Goal: Find specific page/section: Find specific page/section

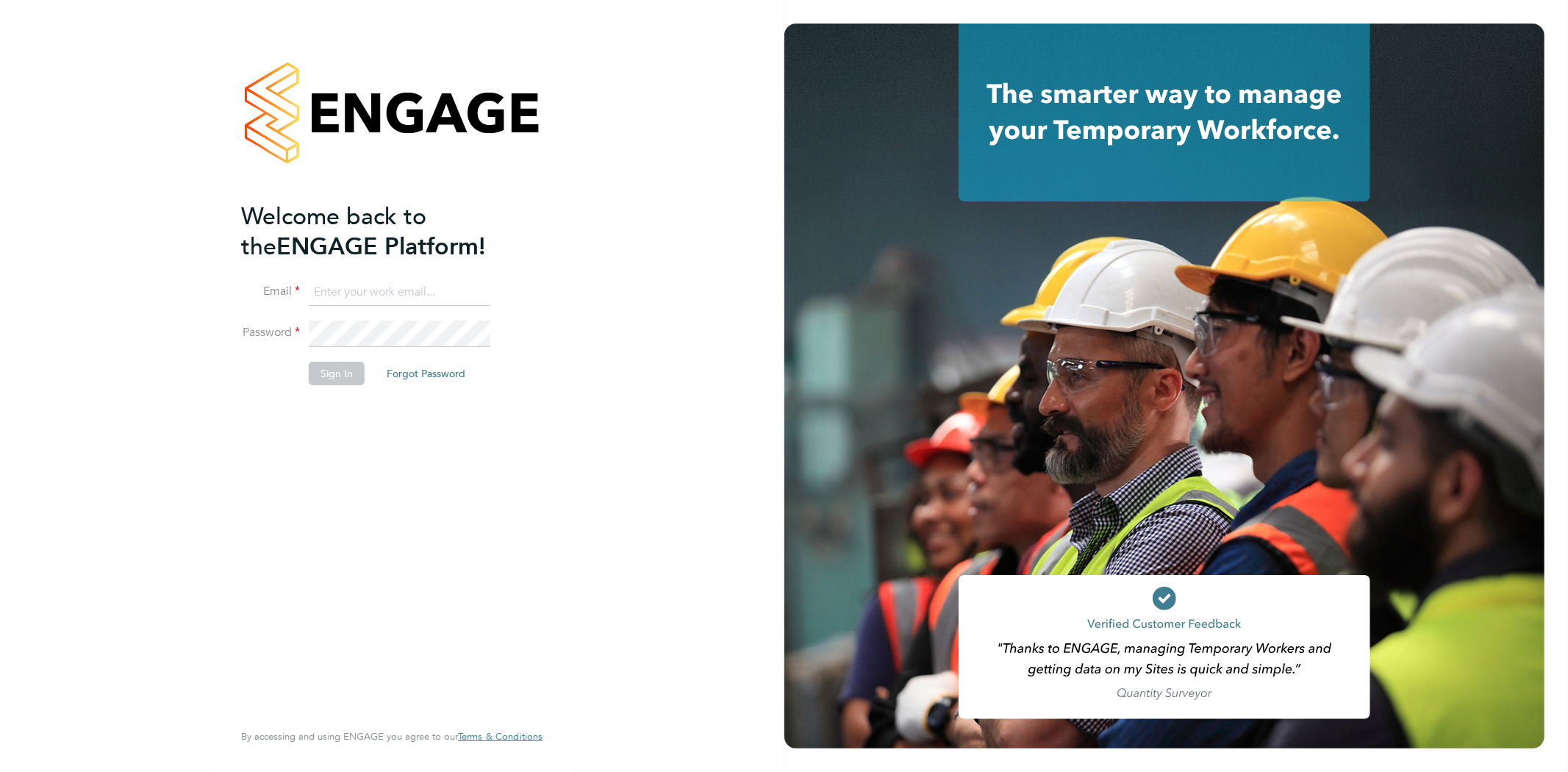
type input "rob@ivyresourcegroup.com"
click at [355, 371] on button "Sign In" at bounding box center [336, 373] width 56 height 24
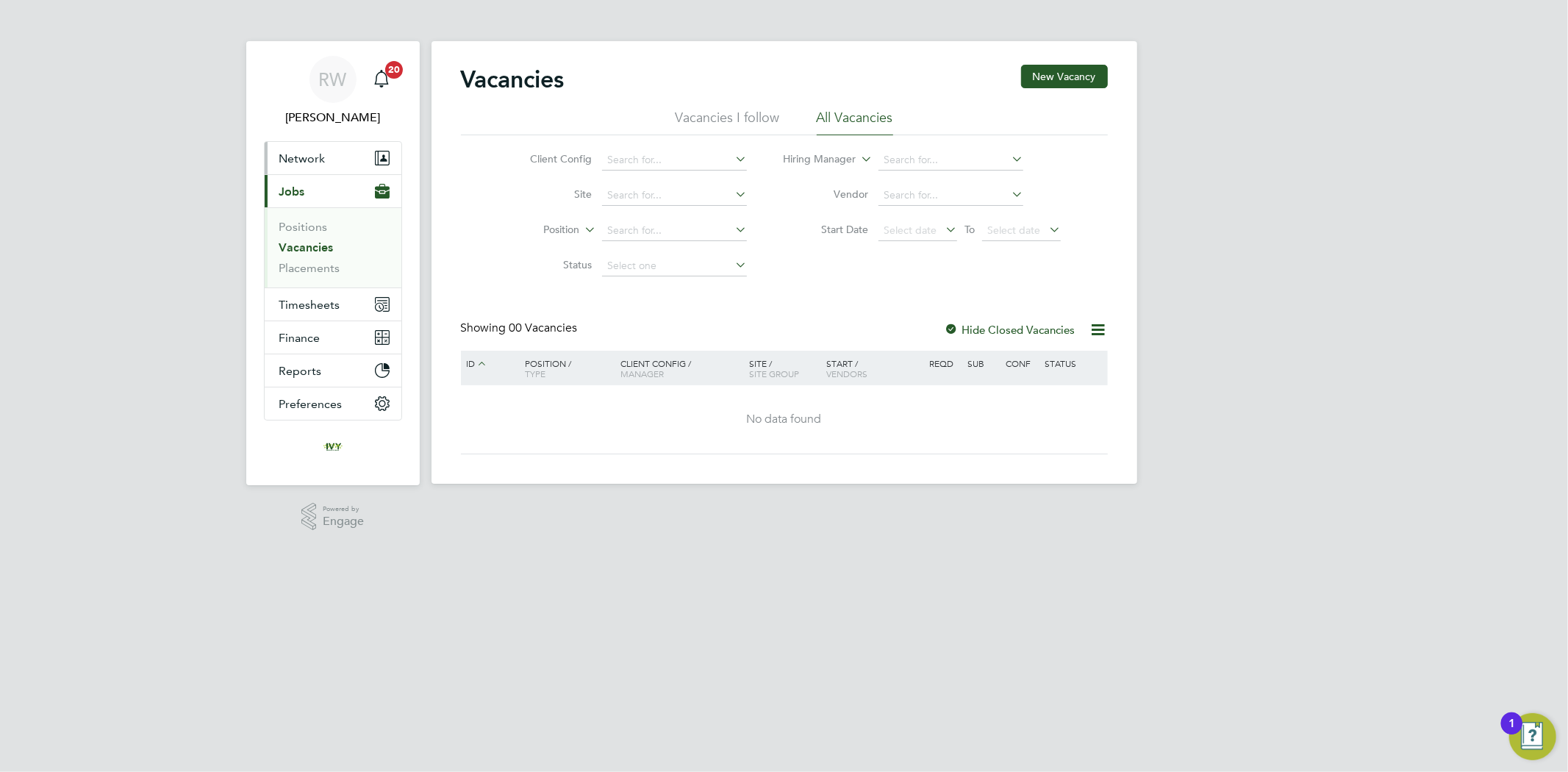
click at [325, 157] on button "Network" at bounding box center [333, 157] width 137 height 32
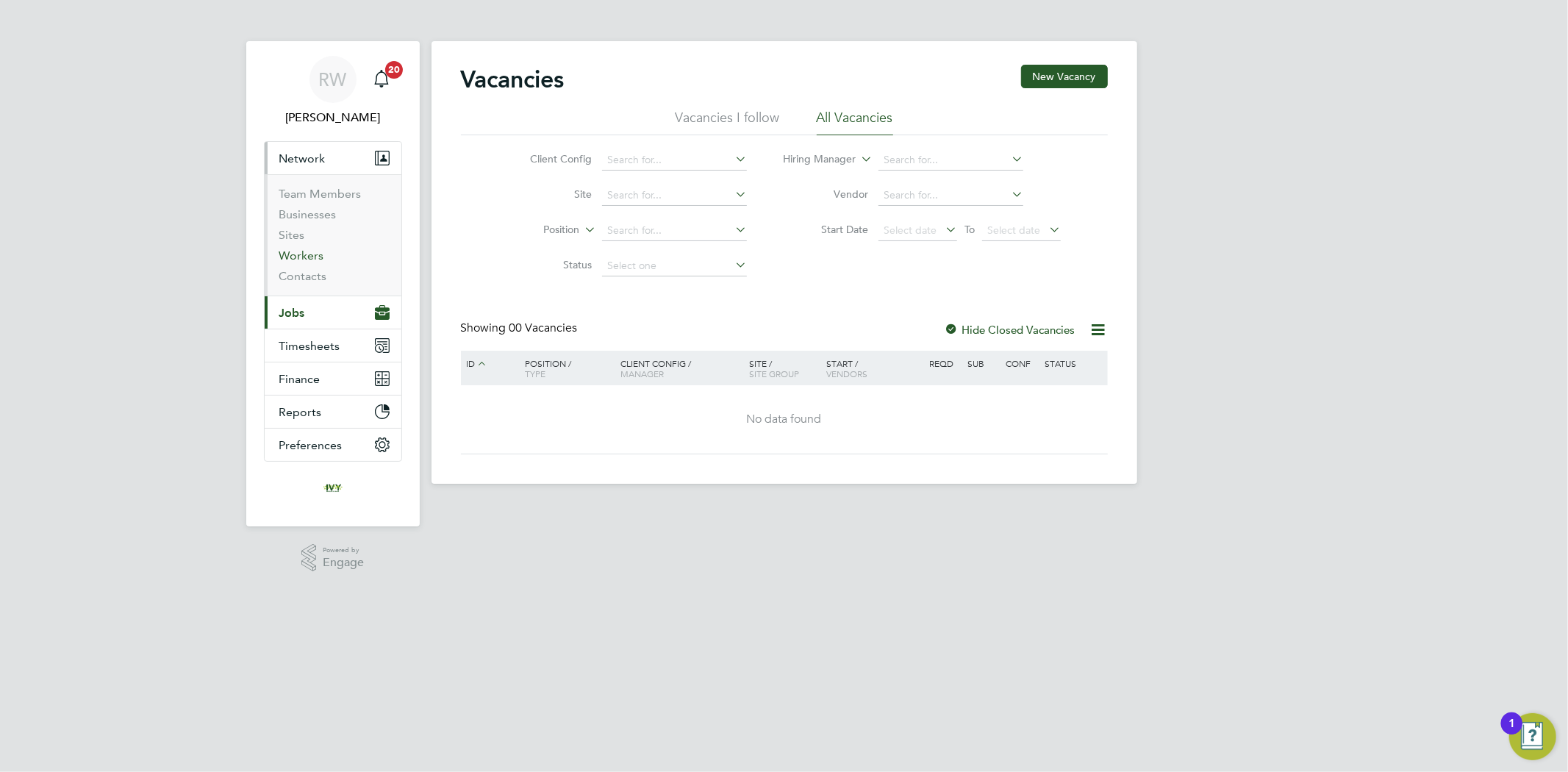
drag, startPoint x: 303, startPoint y: 253, endPoint x: 328, endPoint y: 247, distance: 25.7
click at [303, 255] on link "Workers" at bounding box center [301, 255] width 45 height 14
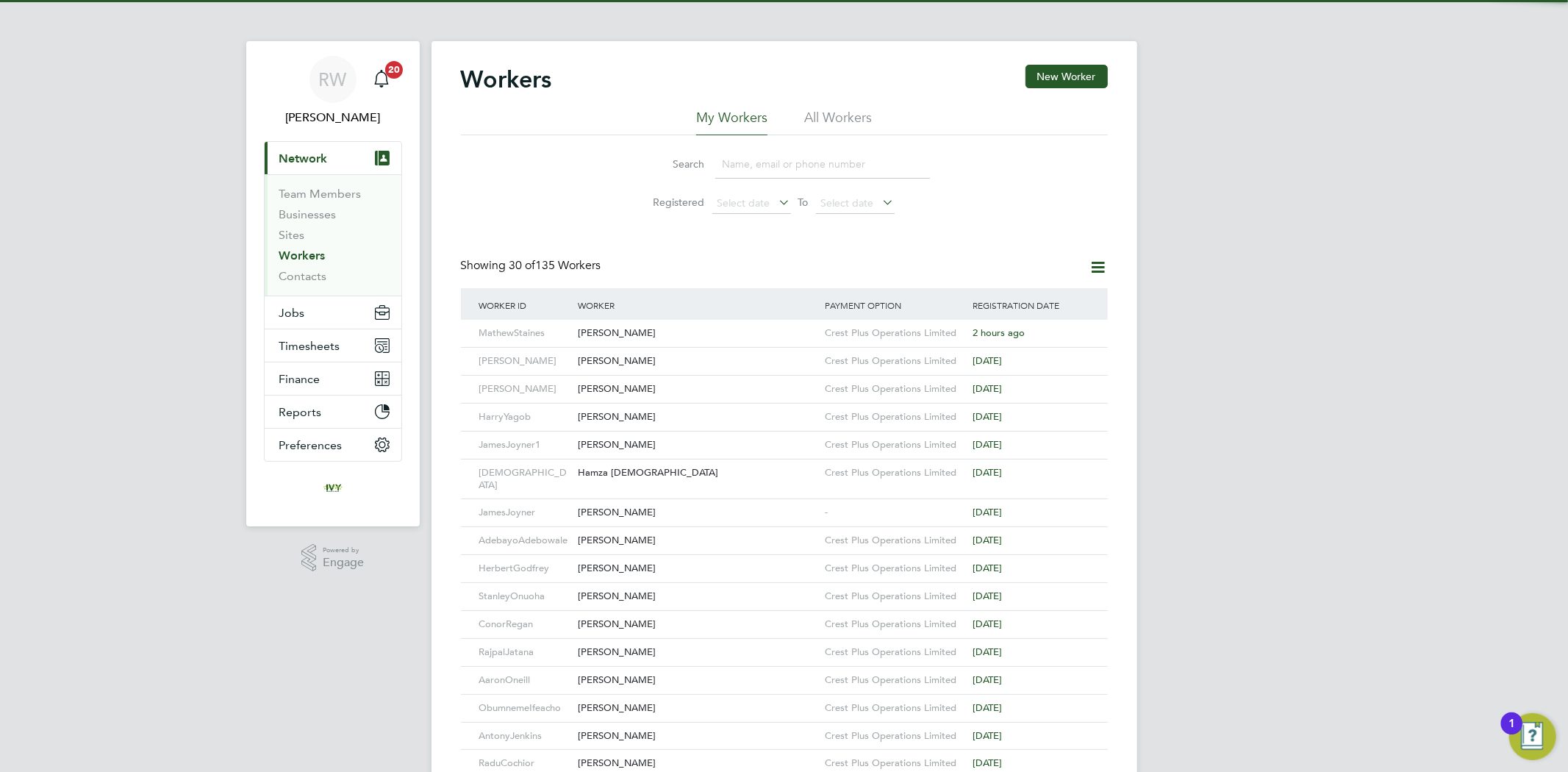
click at [753, 153] on input at bounding box center [822, 165] width 214 height 28
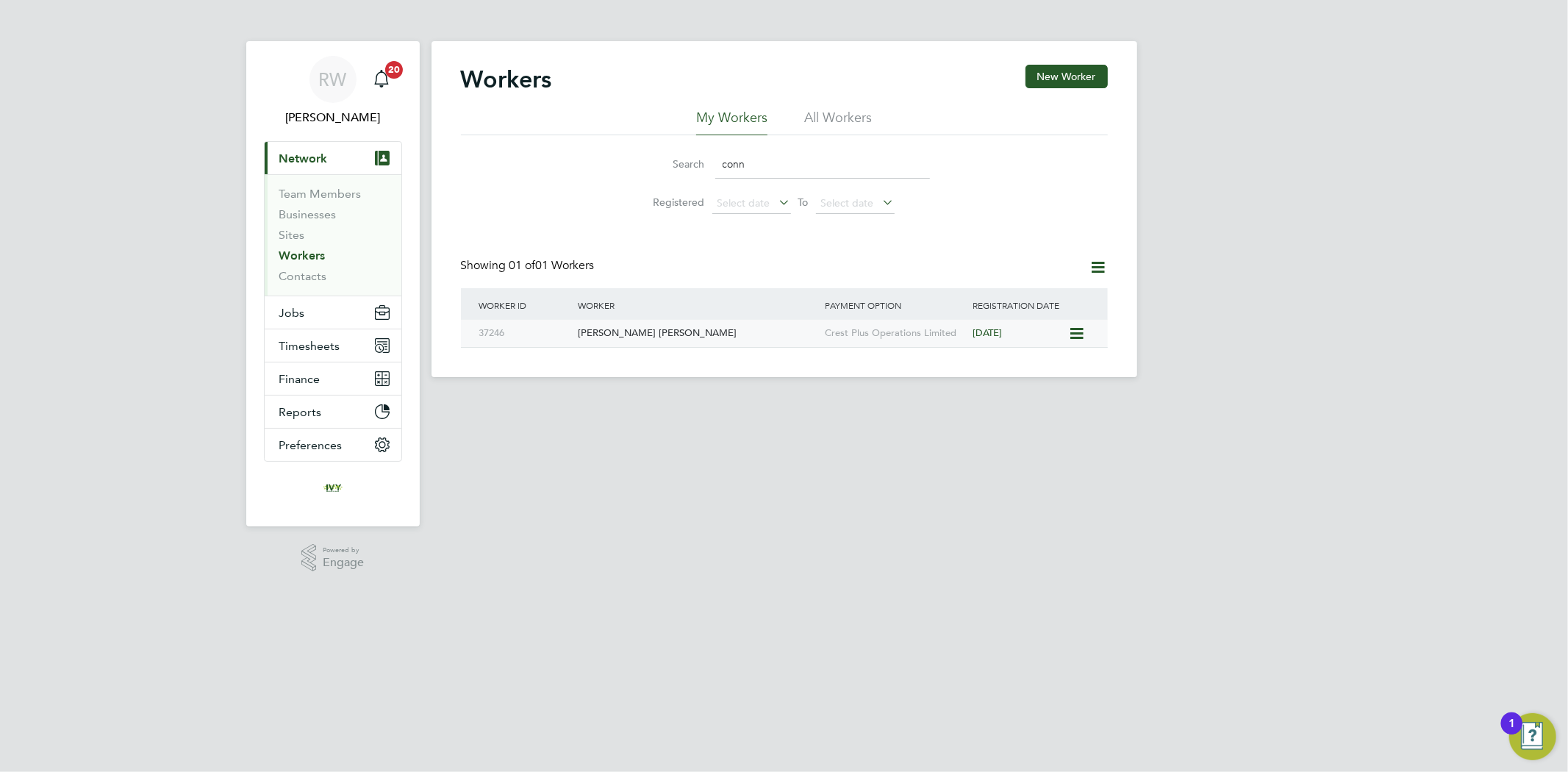
click at [714, 341] on div "Connor Copsey" at bounding box center [698, 333] width 247 height 27
drag, startPoint x: 741, startPoint y: 163, endPoint x: 697, endPoint y: 167, distance: 44.2
click at [706, 168] on div "Search conn" at bounding box center [785, 165] width 291 height 28
drag, startPoint x: 776, startPoint y: 159, endPoint x: 716, endPoint y: 161, distance: 60.0
click at [716, 161] on input "conn" at bounding box center [822, 165] width 214 height 28
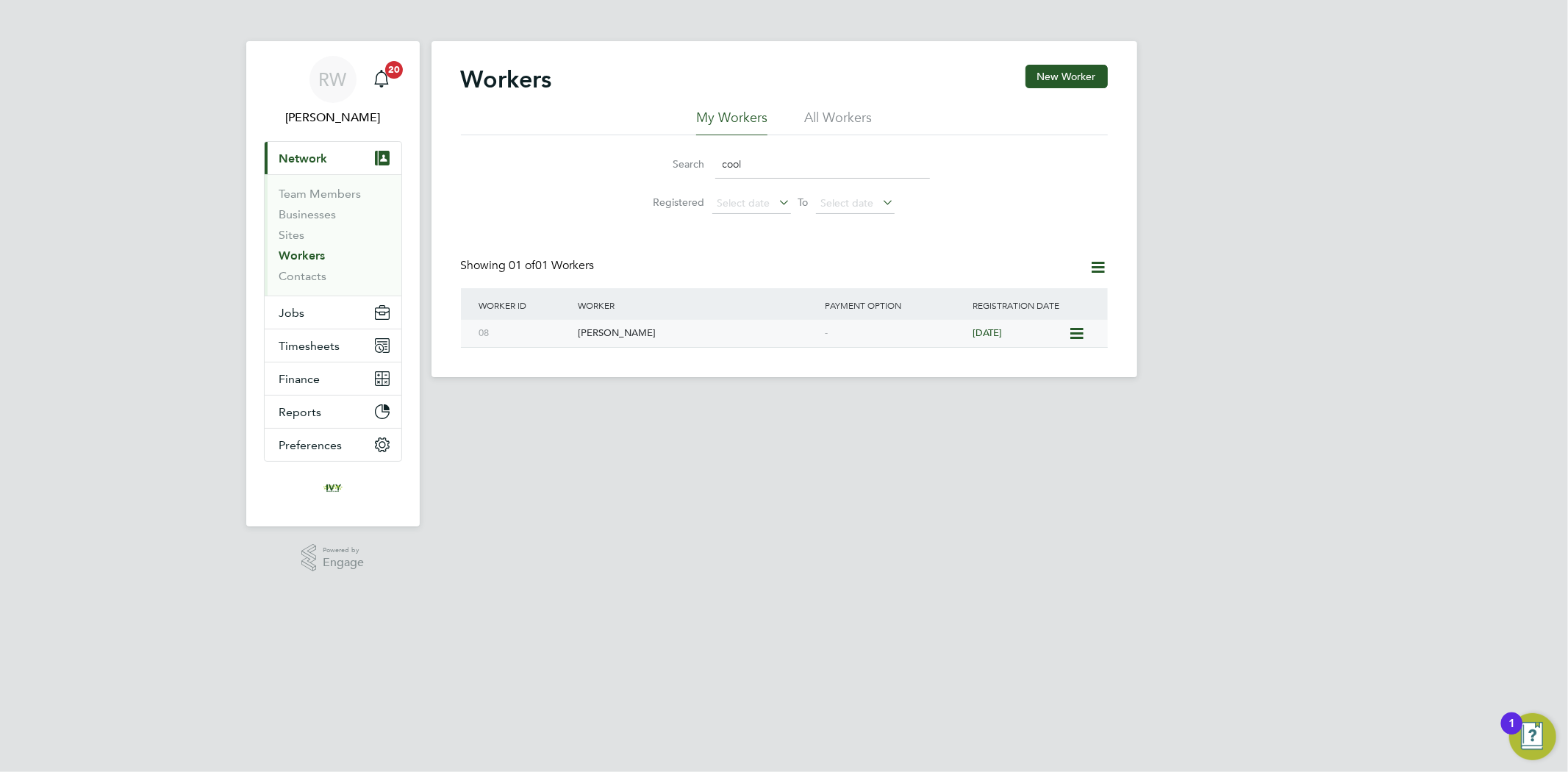
type input "cool"
click at [669, 325] on div "[PERSON_NAME]" at bounding box center [698, 333] width 247 height 27
click at [850, 119] on li "All Workers" at bounding box center [839, 122] width 68 height 26
click at [656, 334] on div "Mark Cooling" at bounding box center [698, 333] width 247 height 27
click at [301, 257] on link "Workers" at bounding box center [302, 255] width 47 height 14
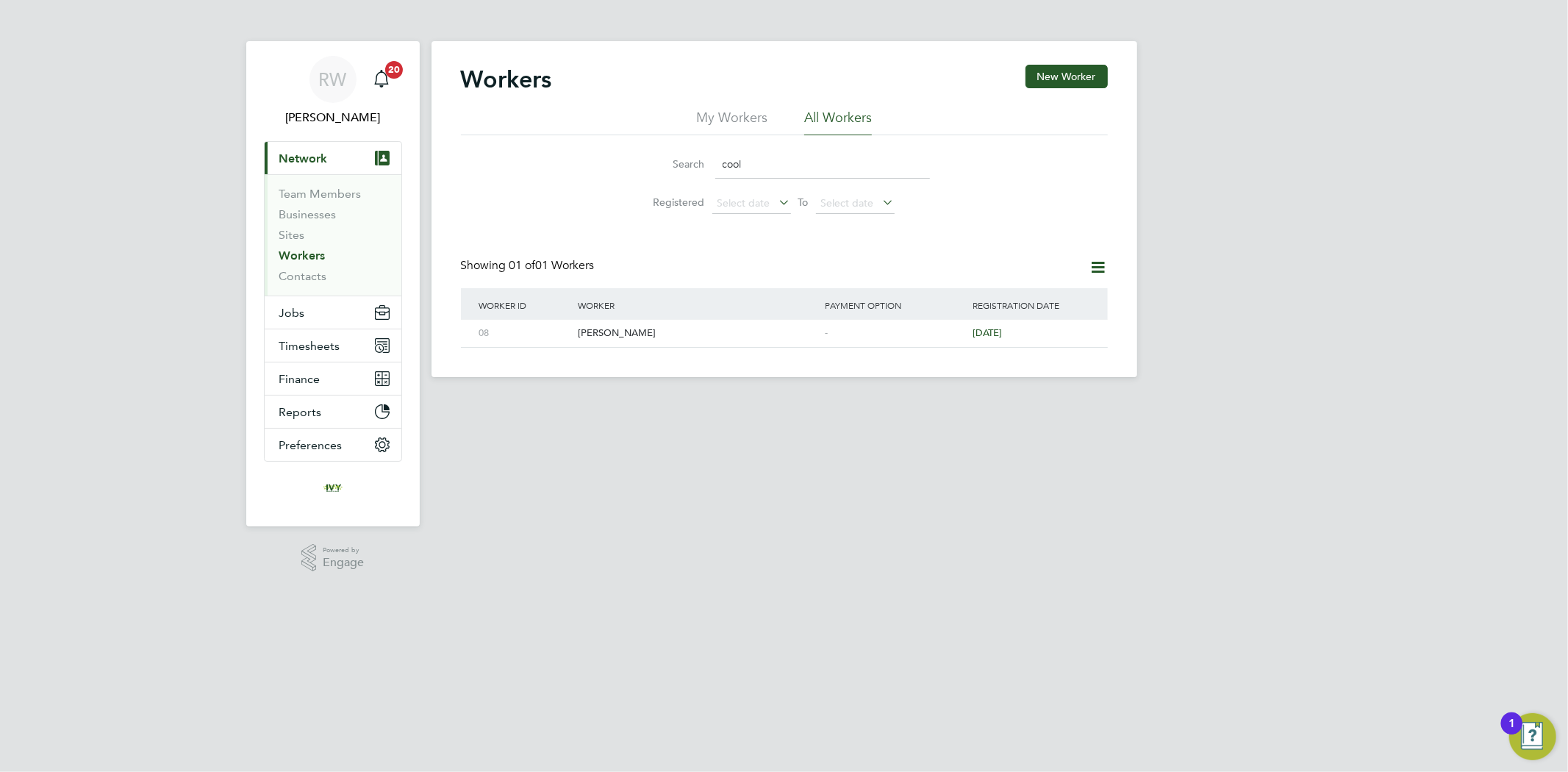
drag, startPoint x: 741, startPoint y: 173, endPoint x: 712, endPoint y: 172, distance: 29.0
click at [712, 172] on div "Search cool" at bounding box center [785, 165] width 291 height 28
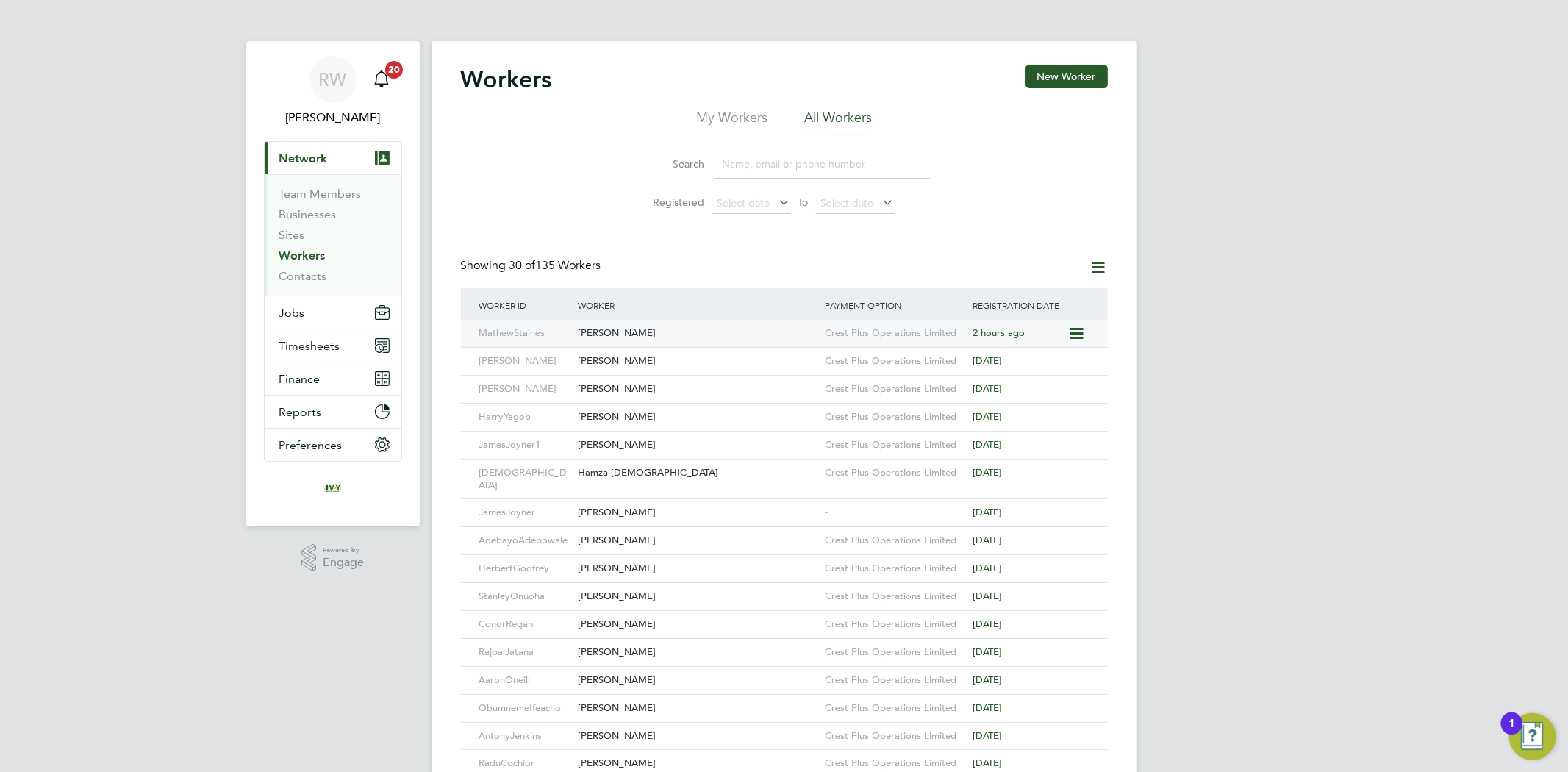
click at [687, 327] on div "Mathew Staines" at bounding box center [698, 333] width 247 height 27
click at [789, 159] on input at bounding box center [822, 165] width 214 height 28
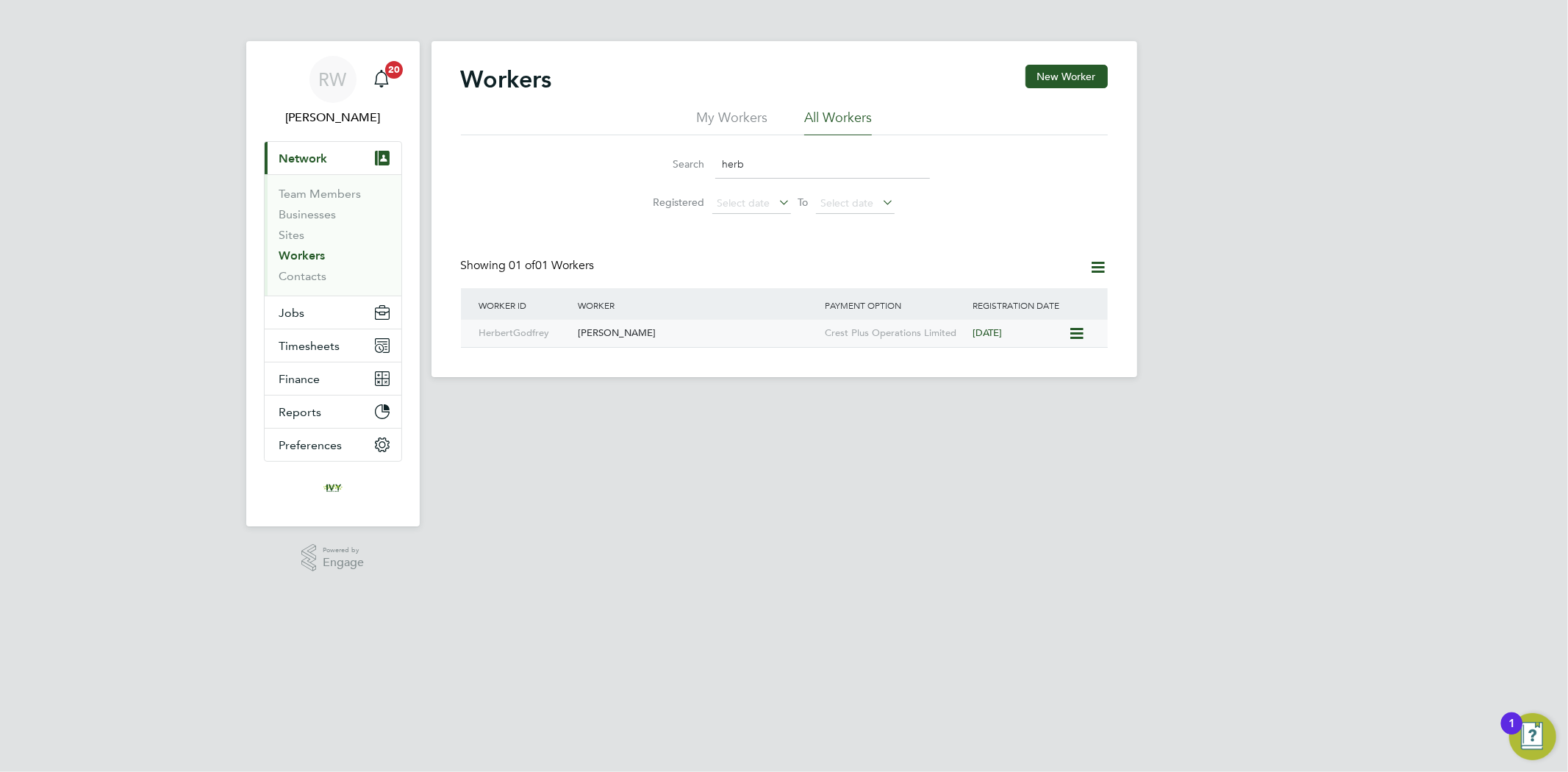
click at [706, 340] on div "Herbert Godfrey" at bounding box center [698, 333] width 247 height 27
drag, startPoint x: 762, startPoint y: 155, endPoint x: 706, endPoint y: 156, distance: 56.0
click at [706, 156] on div "Search herb" at bounding box center [785, 165] width 291 height 28
click at [671, 322] on div "Gabi Lupu" at bounding box center [698, 333] width 247 height 27
drag, startPoint x: 755, startPoint y: 162, endPoint x: 672, endPoint y: 167, distance: 83.2
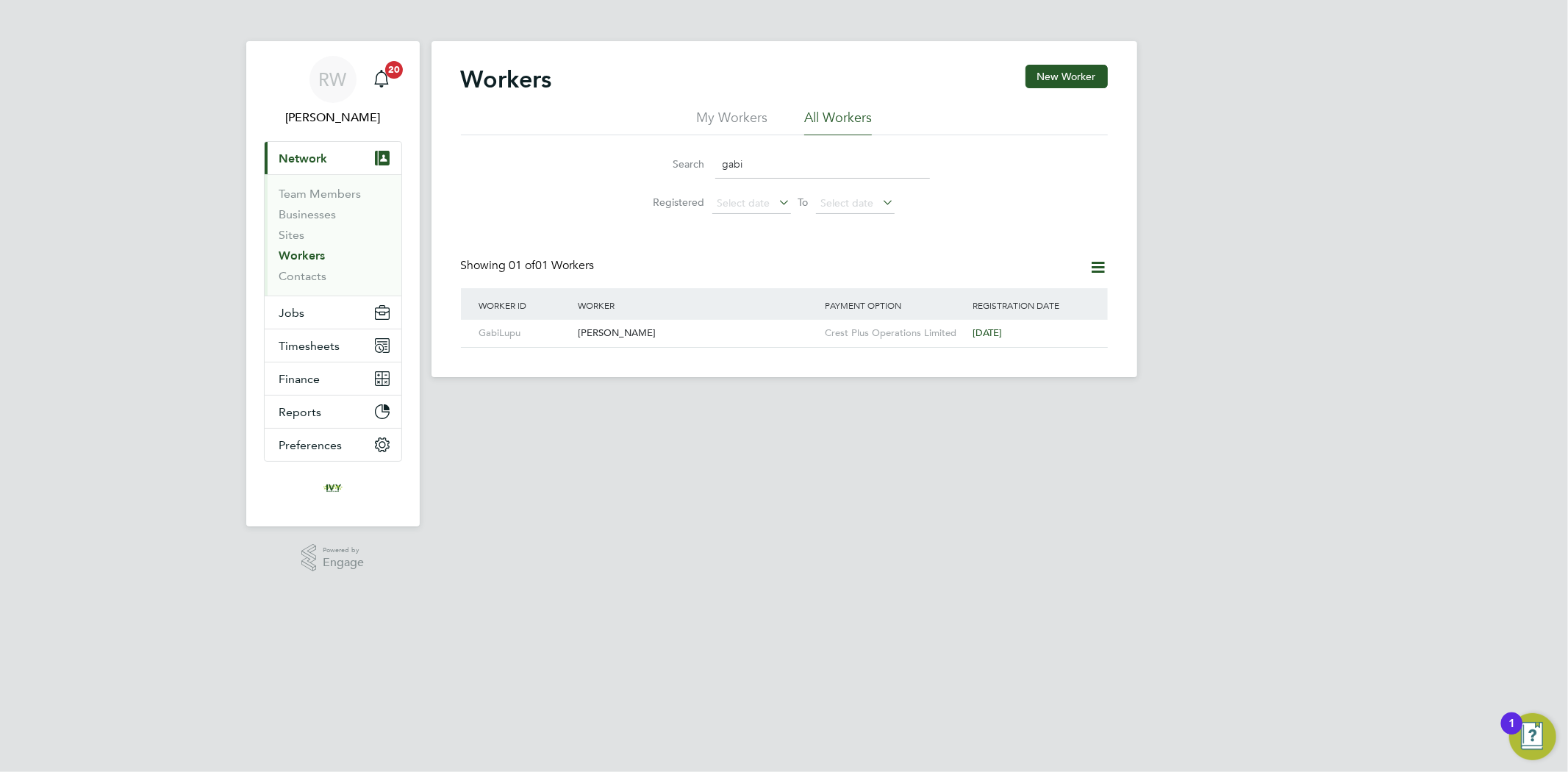
click at [672, 167] on div "Search gabi" at bounding box center [785, 165] width 291 height 28
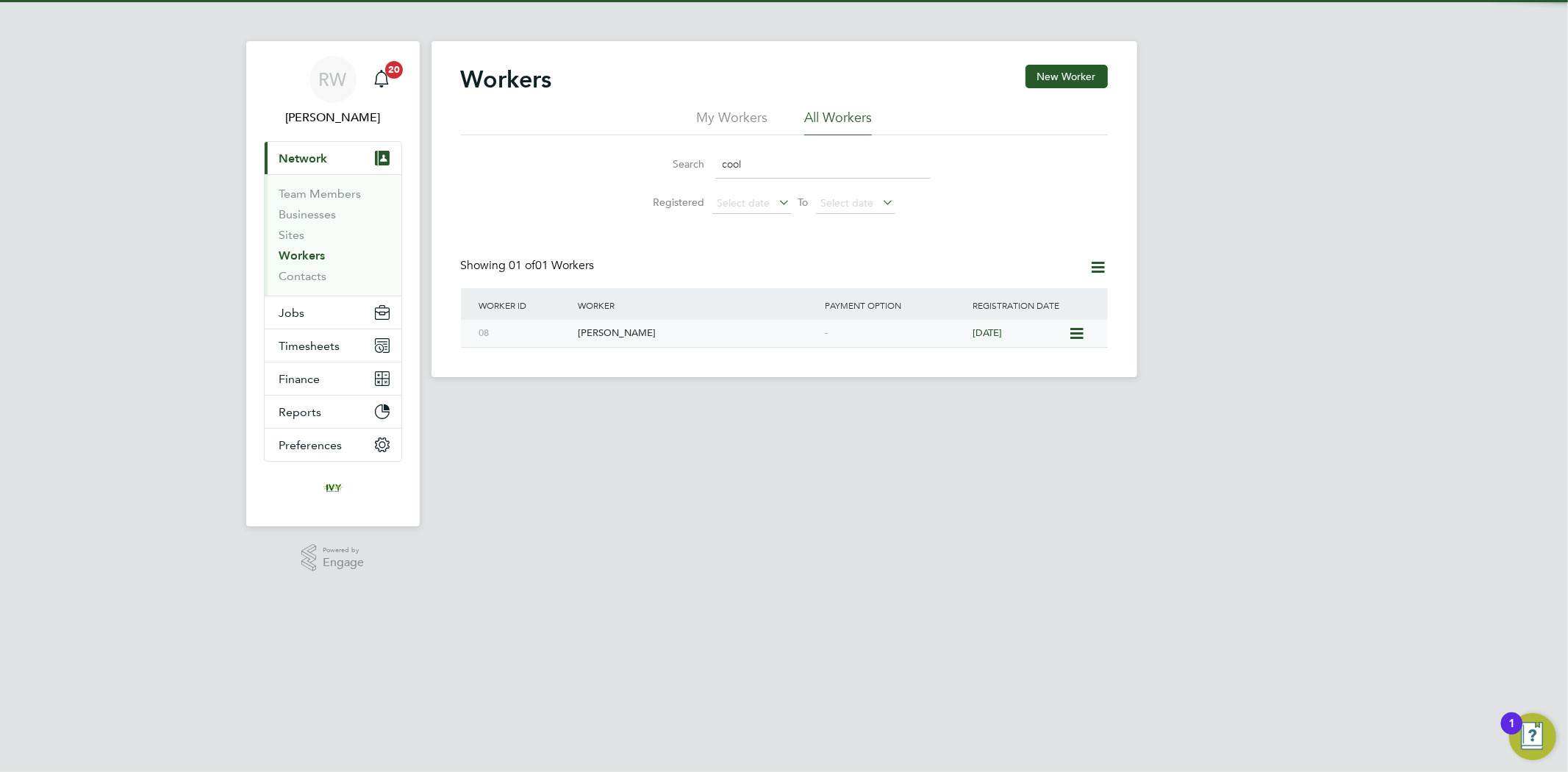
click at [735, 331] on div "Mark Cooling" at bounding box center [698, 333] width 247 height 27
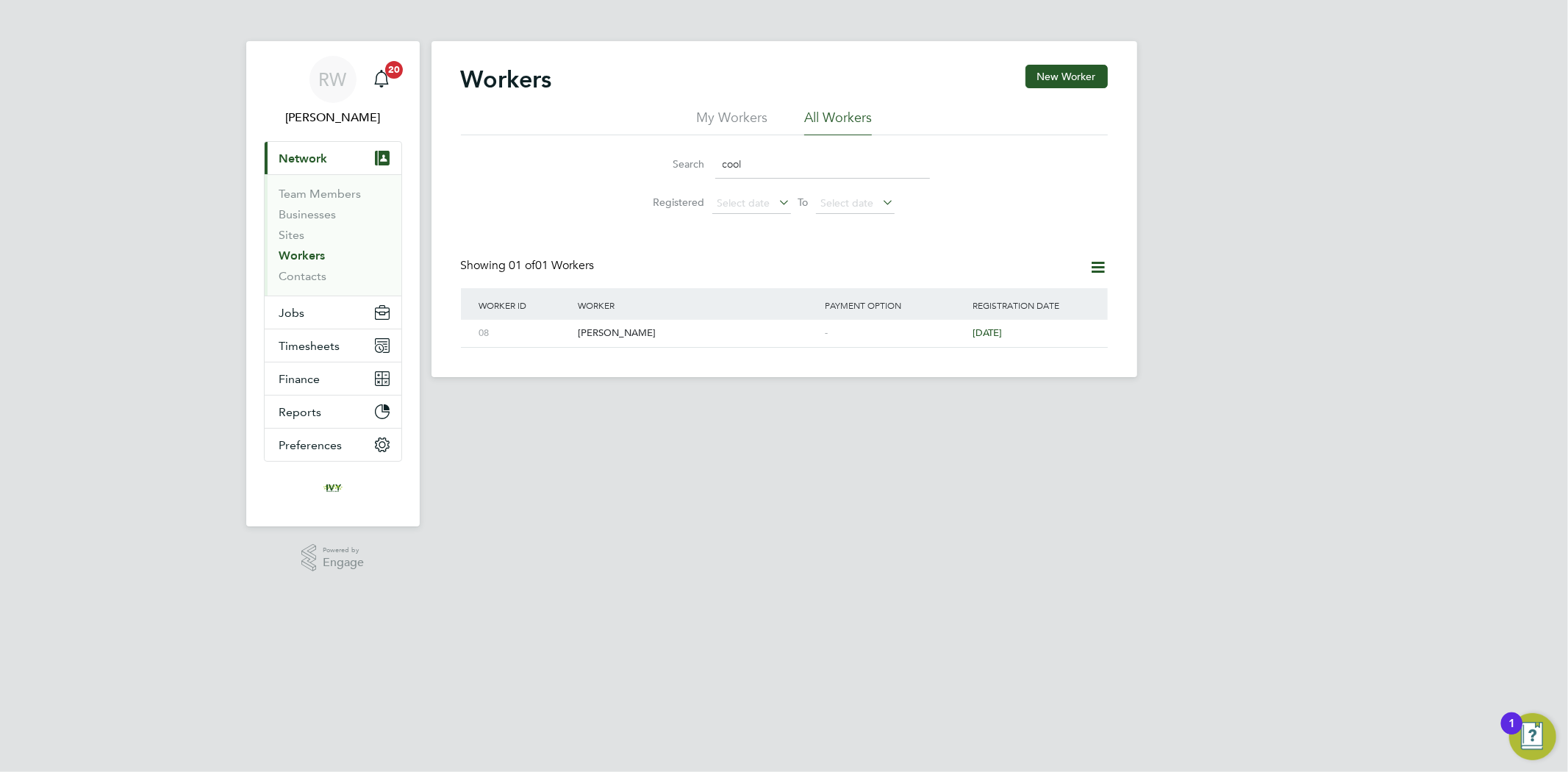
click at [744, 119] on li "My Workers" at bounding box center [732, 122] width 71 height 26
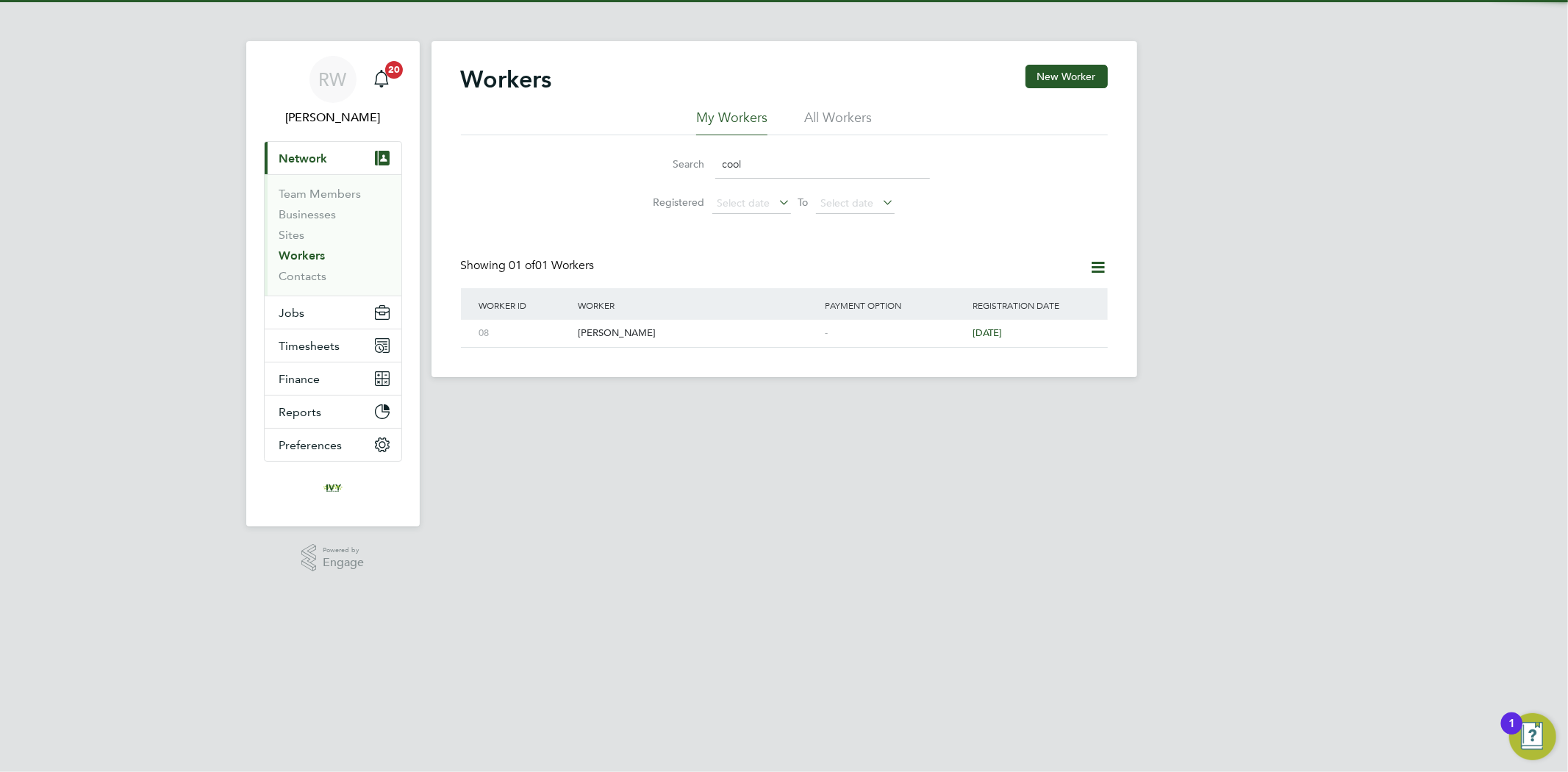
click at [828, 119] on li "All Workers" at bounding box center [839, 122] width 68 height 26
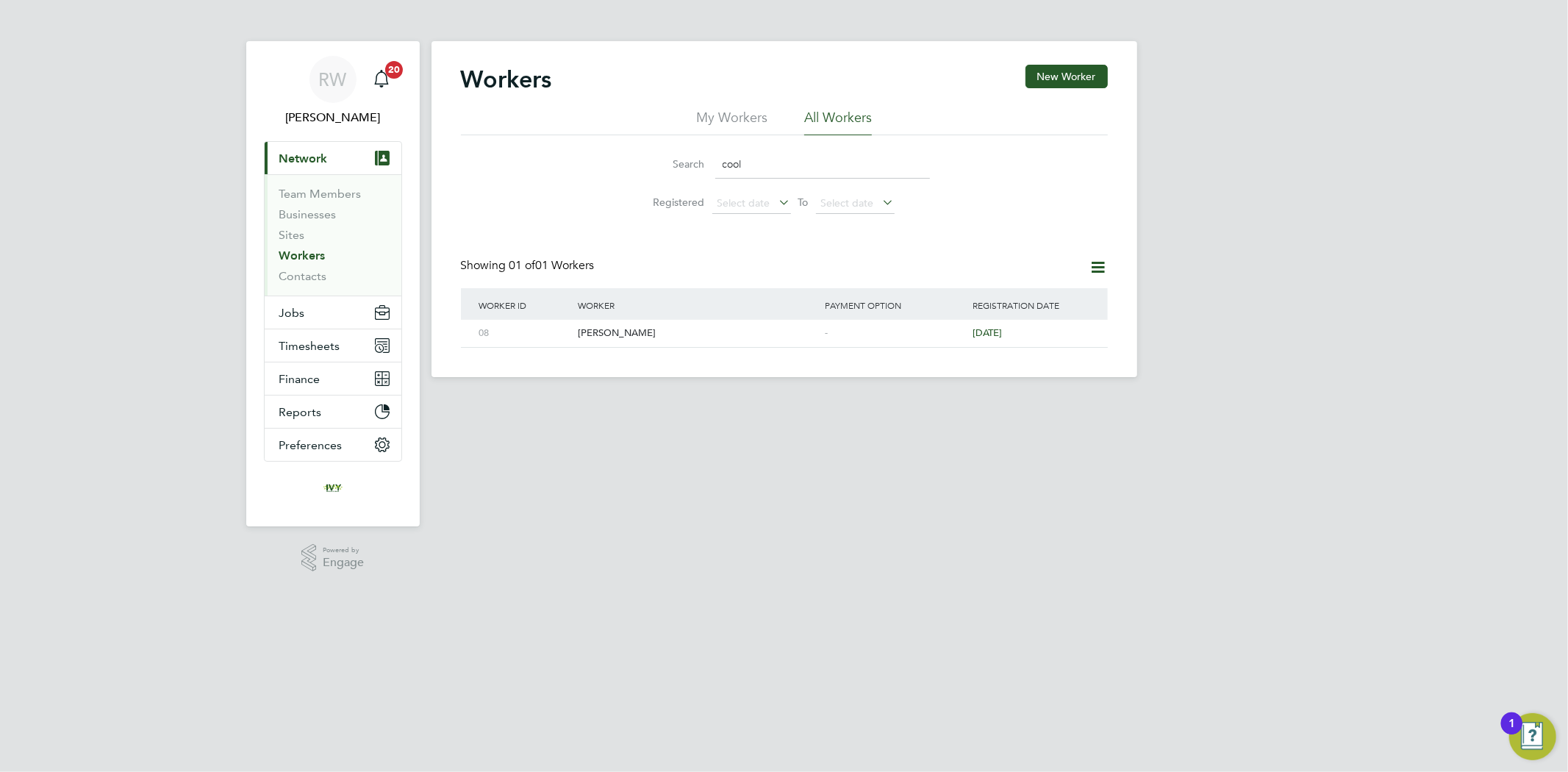
drag, startPoint x: 730, startPoint y: 163, endPoint x: 714, endPoint y: 165, distance: 16.1
click at [714, 165] on div "Search cool" at bounding box center [785, 165] width 291 height 28
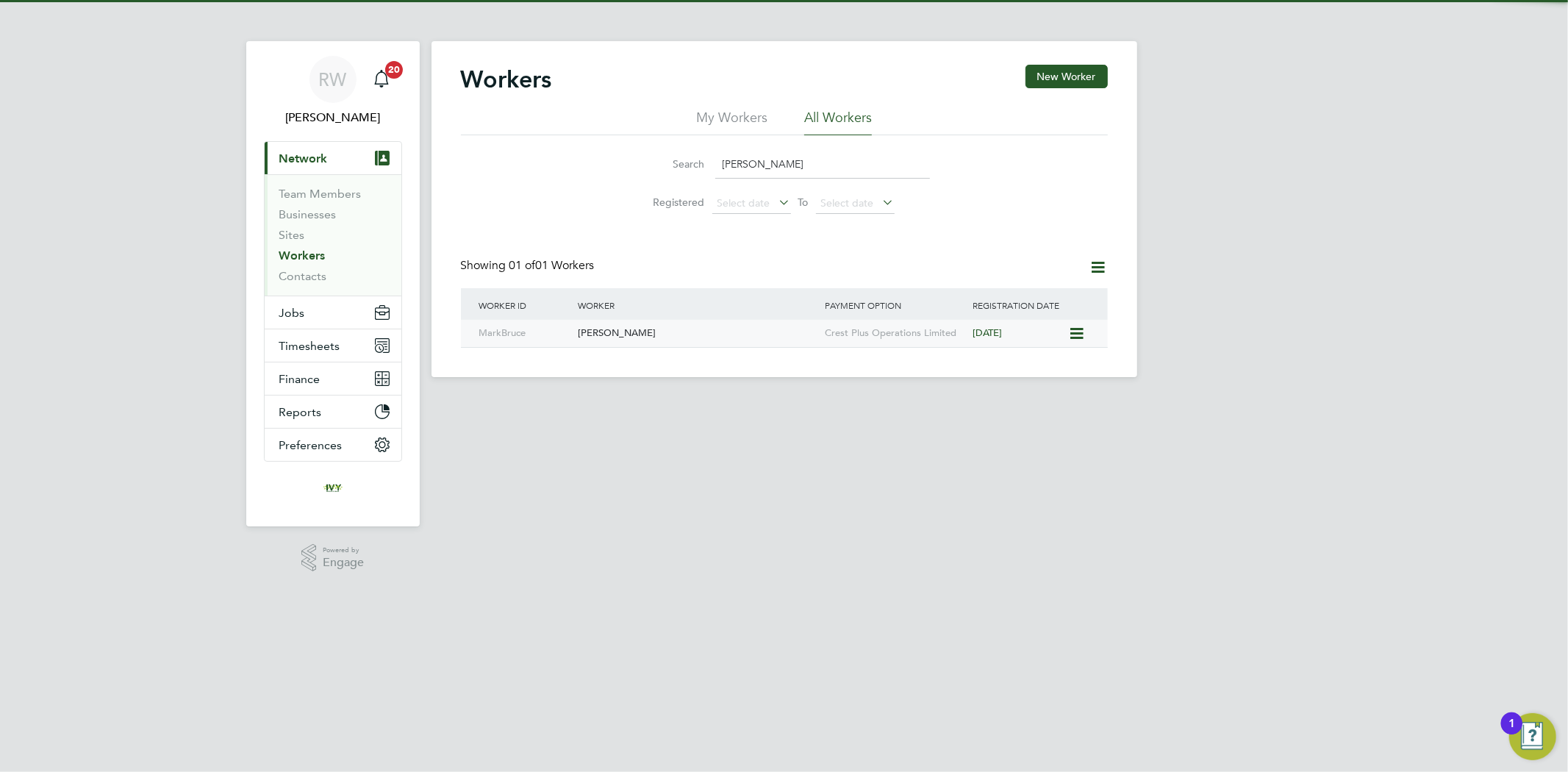
type input "bruce"
click at [681, 327] on div "Mark Bruce" at bounding box center [698, 333] width 247 height 27
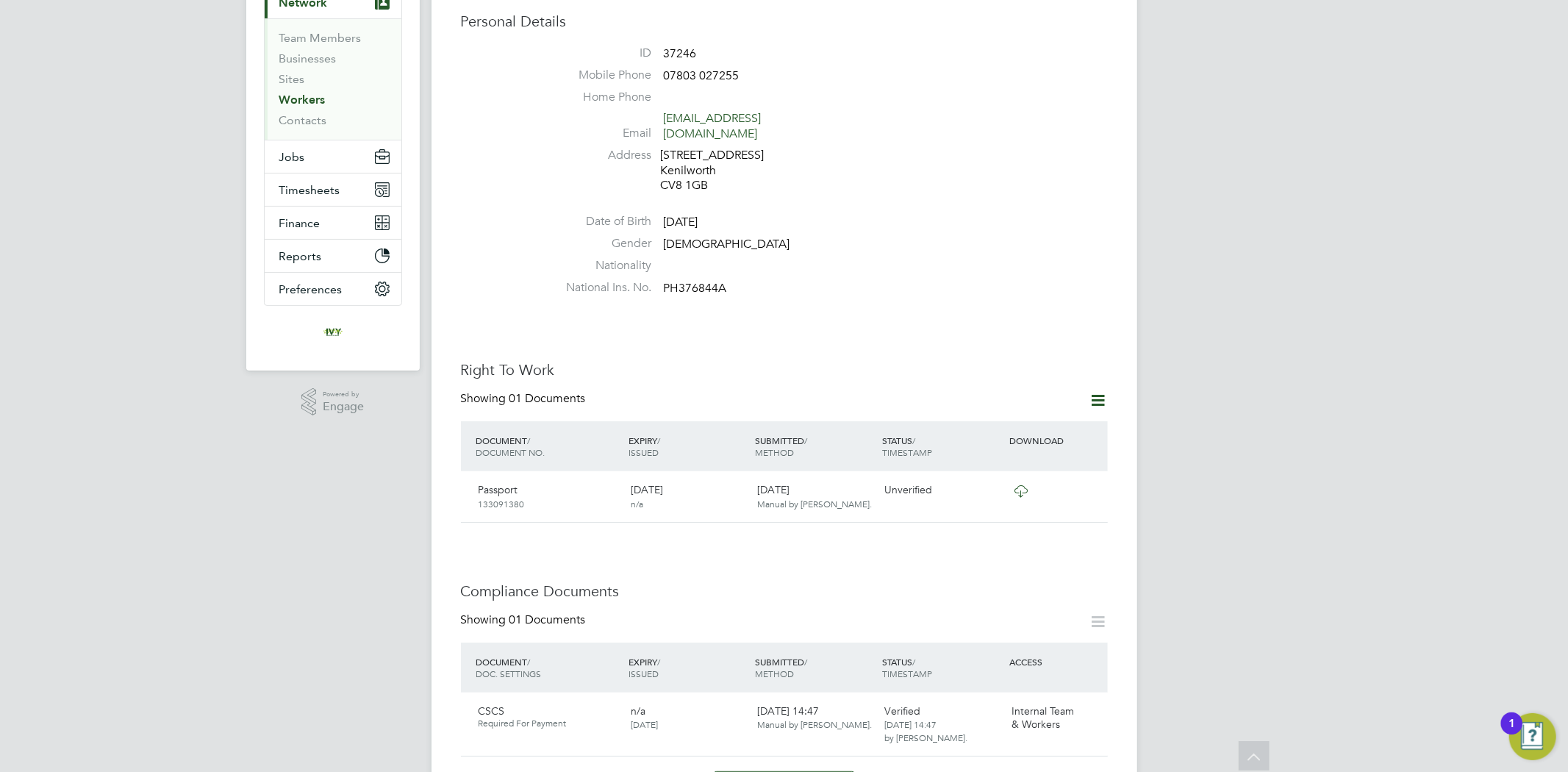
scroll to position [71, 0]
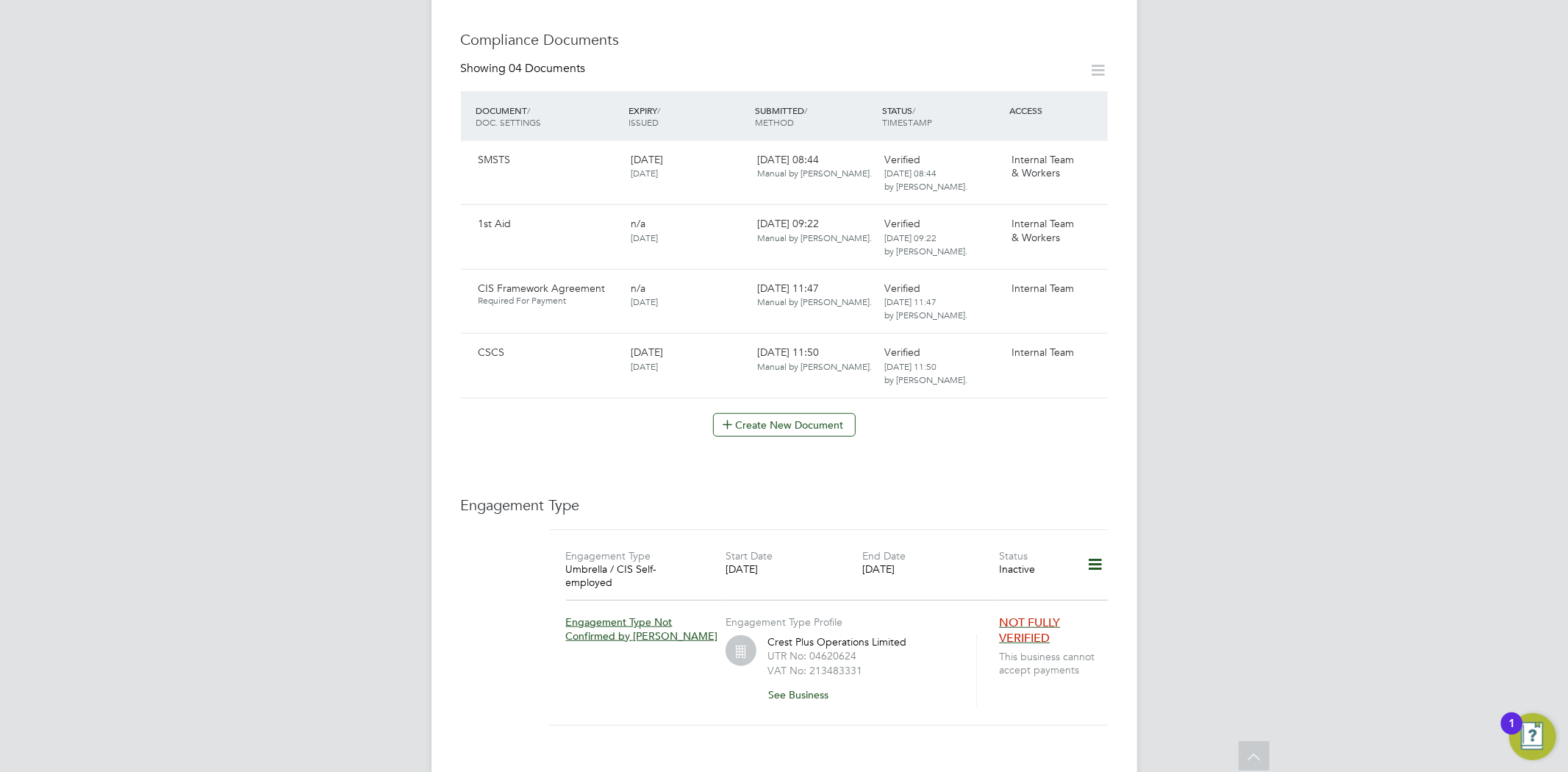
scroll to position [735, 0]
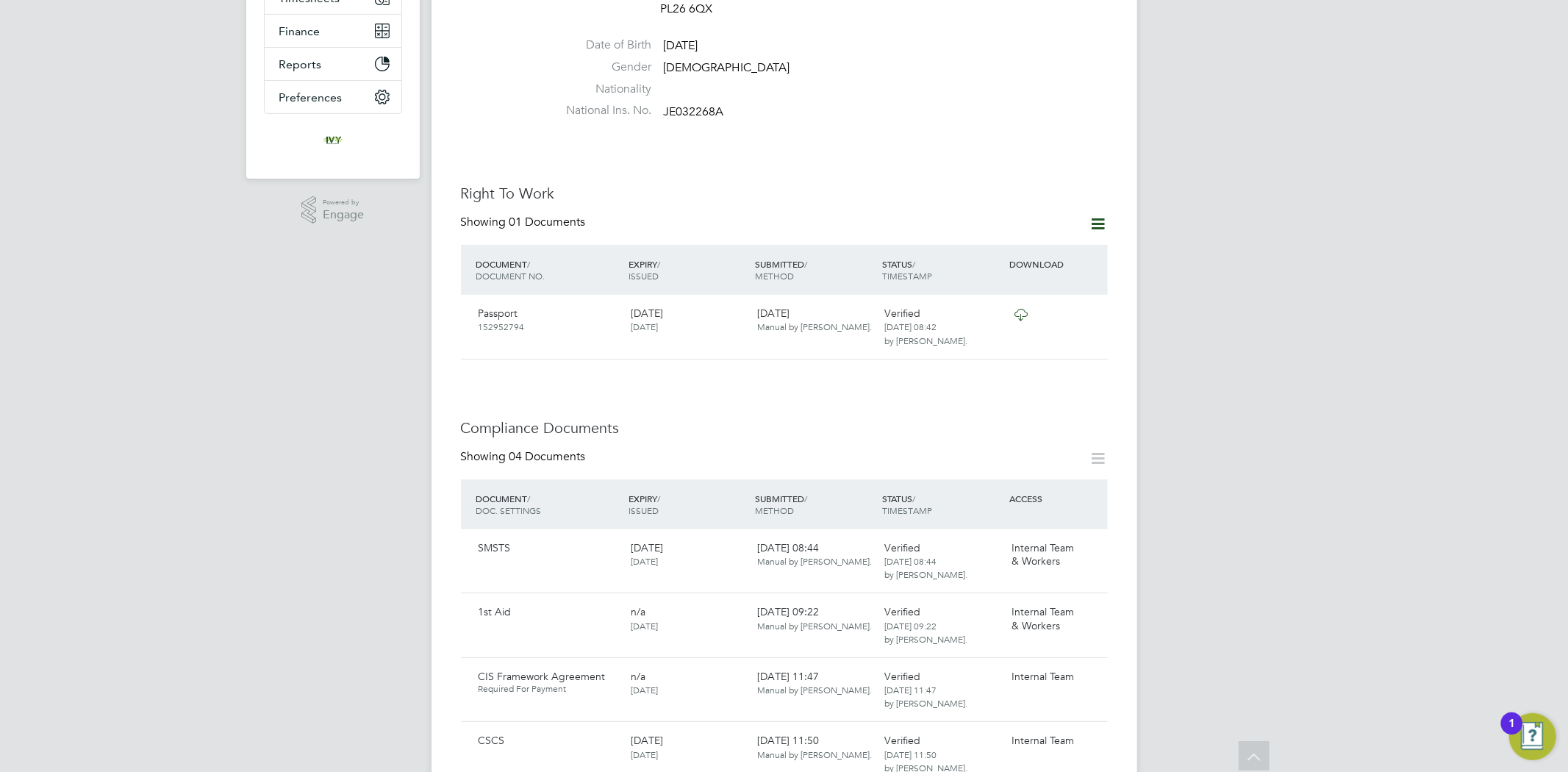
scroll to position [327, 0]
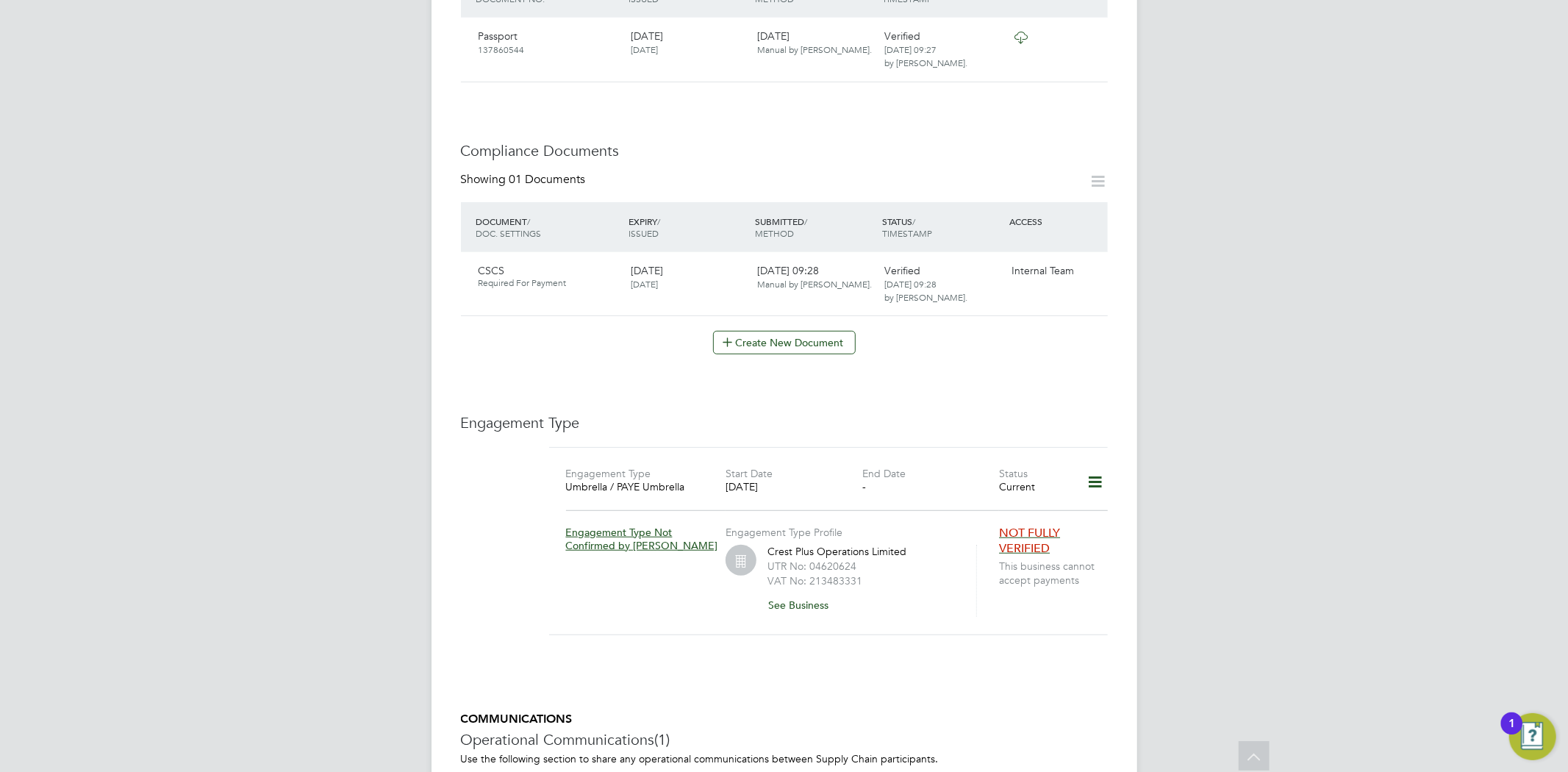
scroll to position [428, 0]
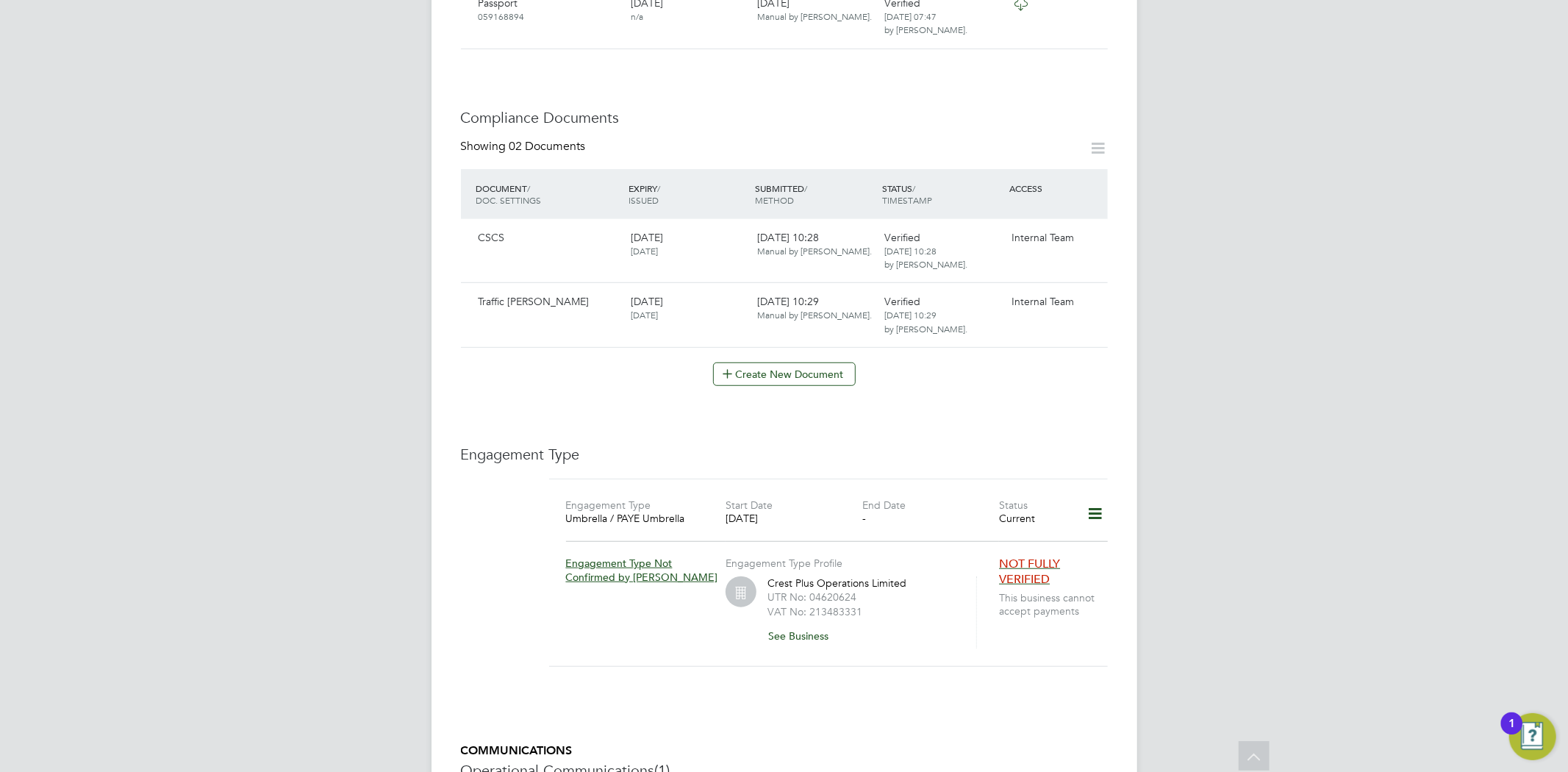
scroll to position [735, 0]
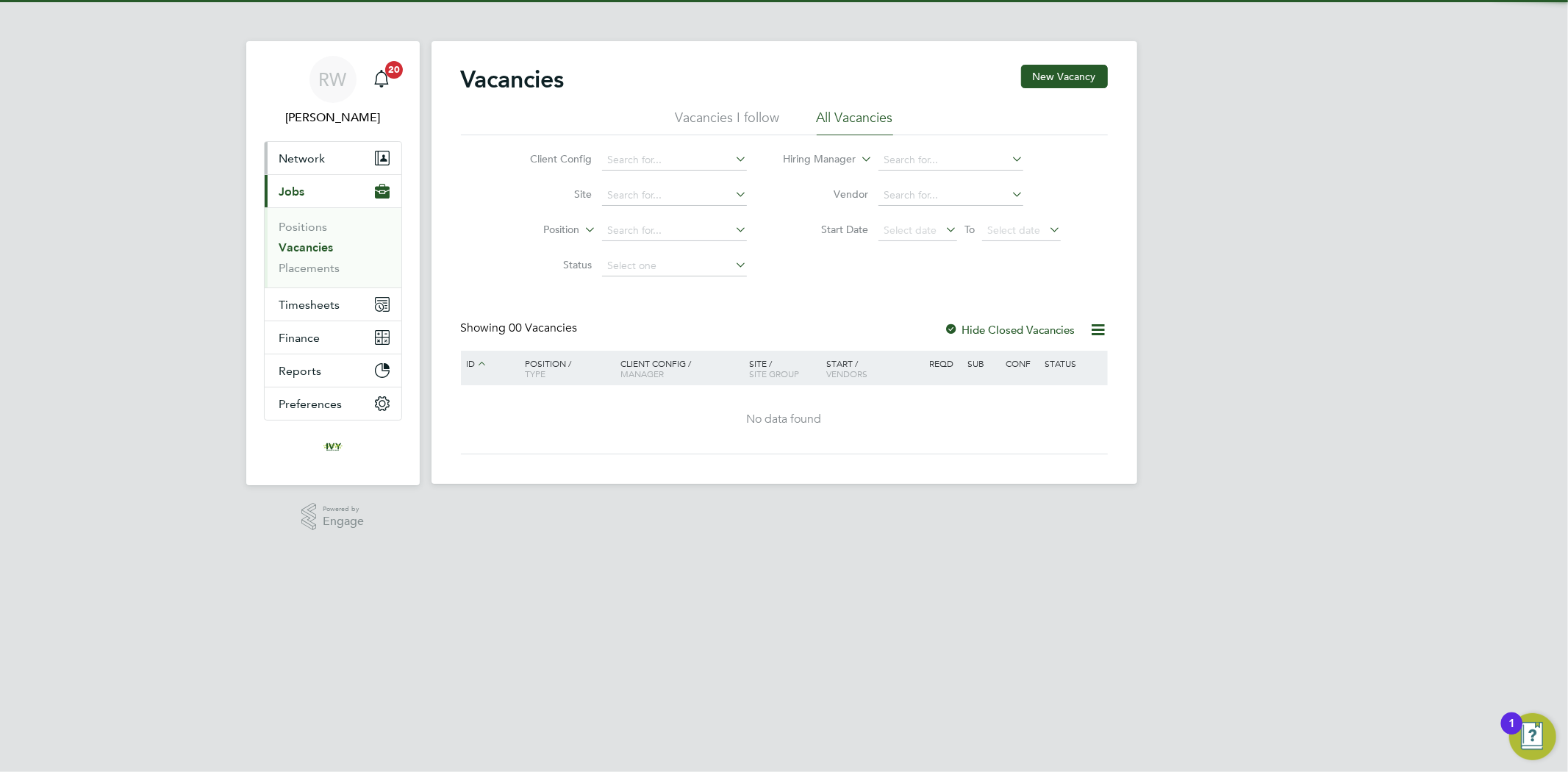
click at [328, 167] on button "Network" at bounding box center [333, 157] width 137 height 32
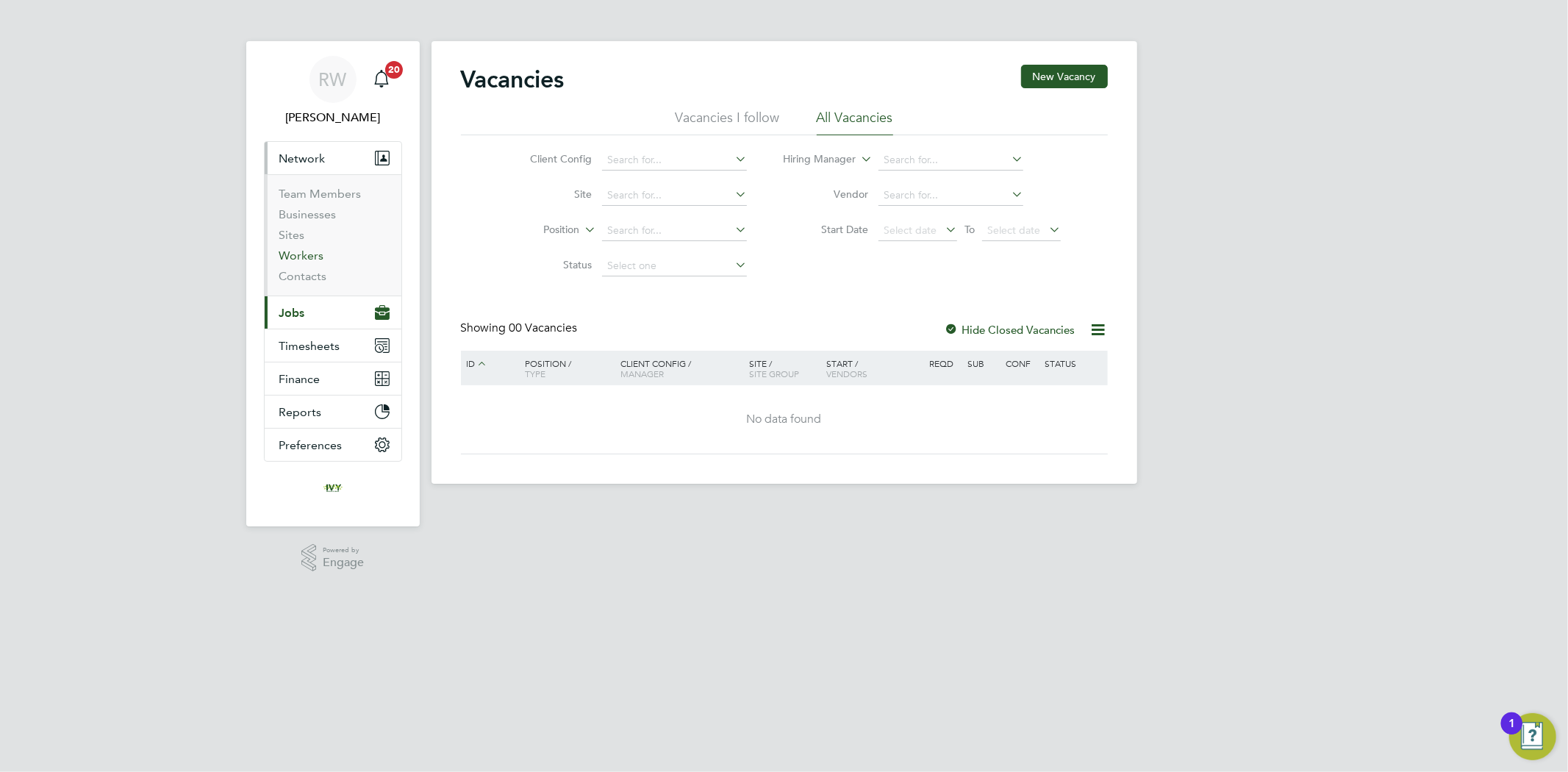
click at [318, 260] on link "Workers" at bounding box center [301, 255] width 45 height 14
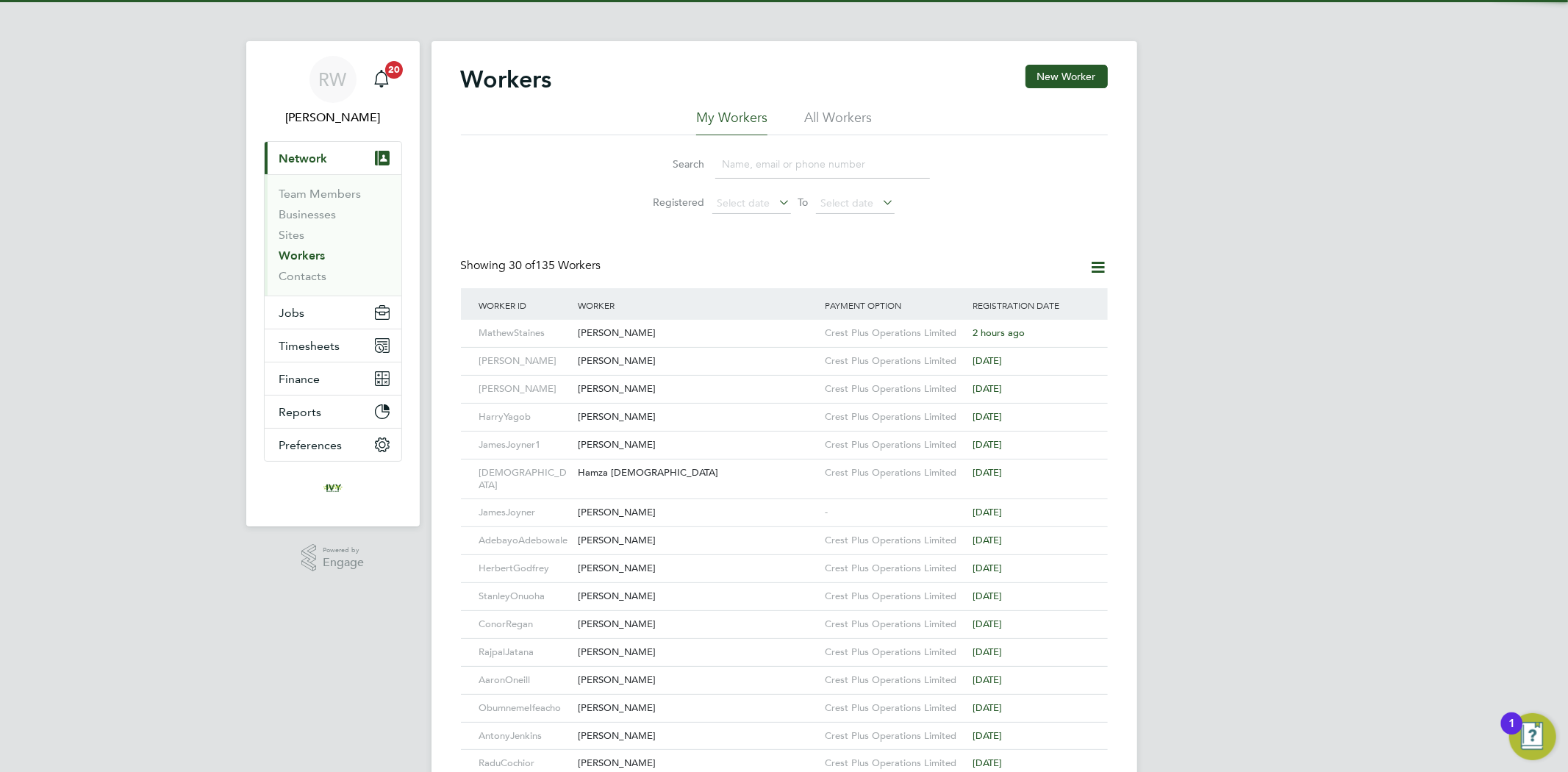
click at [848, 172] on input at bounding box center [822, 165] width 214 height 28
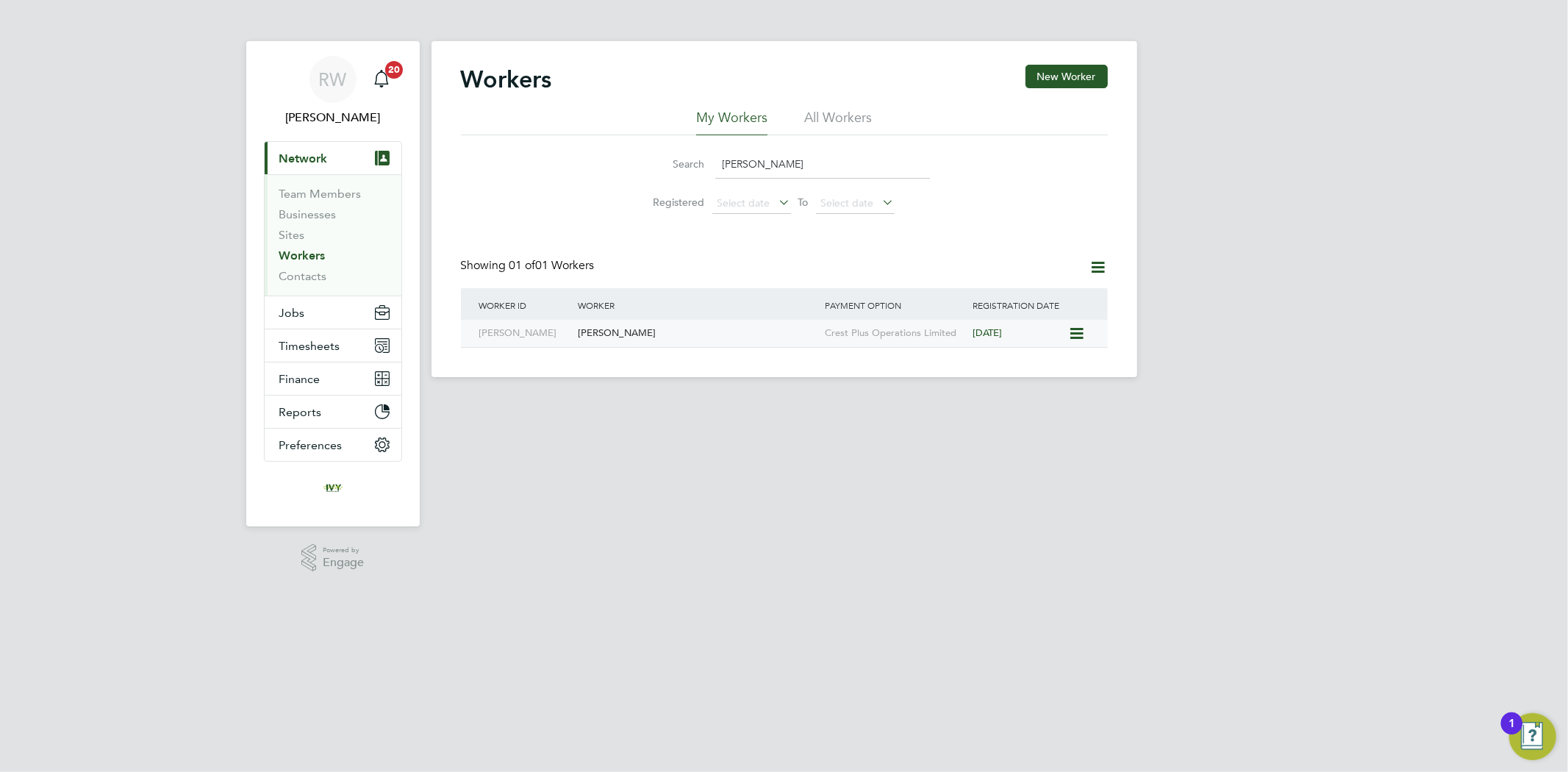
type input "liam jo"
click at [706, 336] on div "[PERSON_NAME]" at bounding box center [698, 333] width 247 height 27
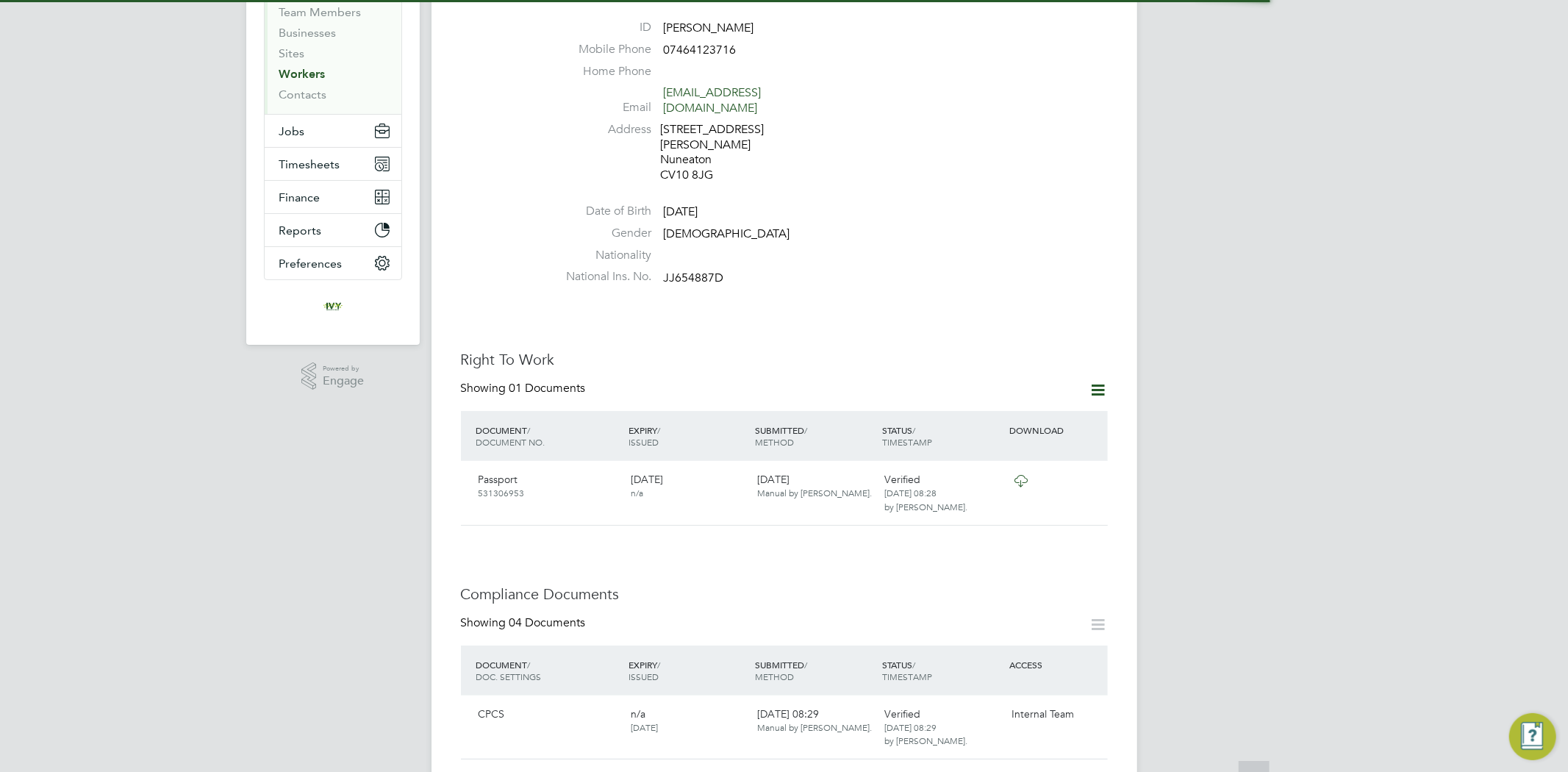
scroll to position [653, 0]
